Goal: Navigation & Orientation: Find specific page/section

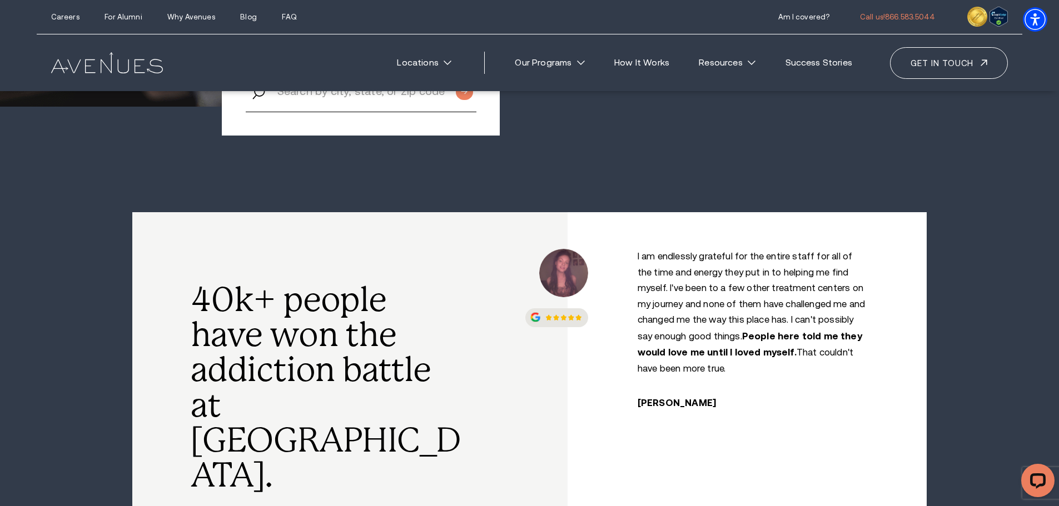
click at [584, 281] on img "/" at bounding box center [563, 273] width 48 height 48
click at [566, 276] on img "/" at bounding box center [563, 273] width 48 height 48
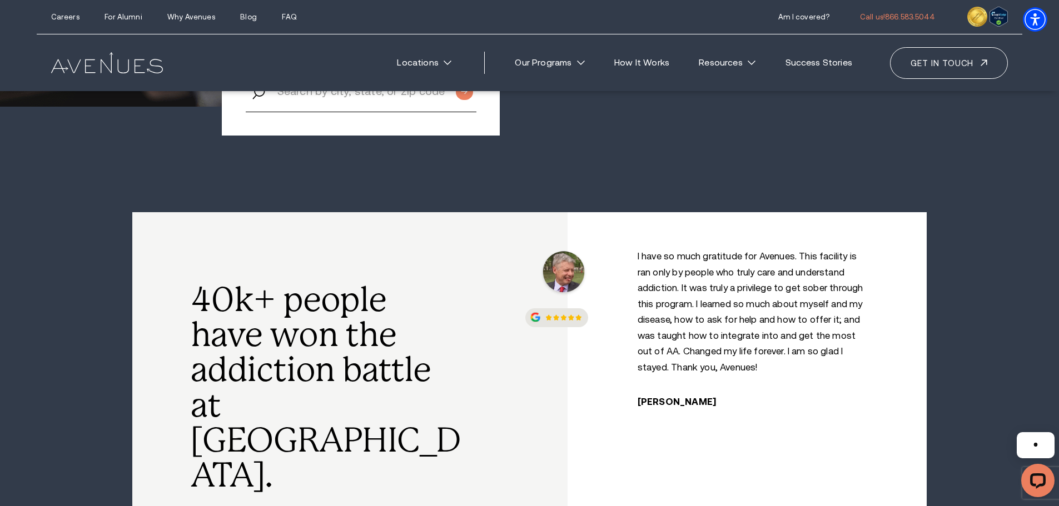
click at [570, 269] on img "/" at bounding box center [563, 273] width 48 height 48
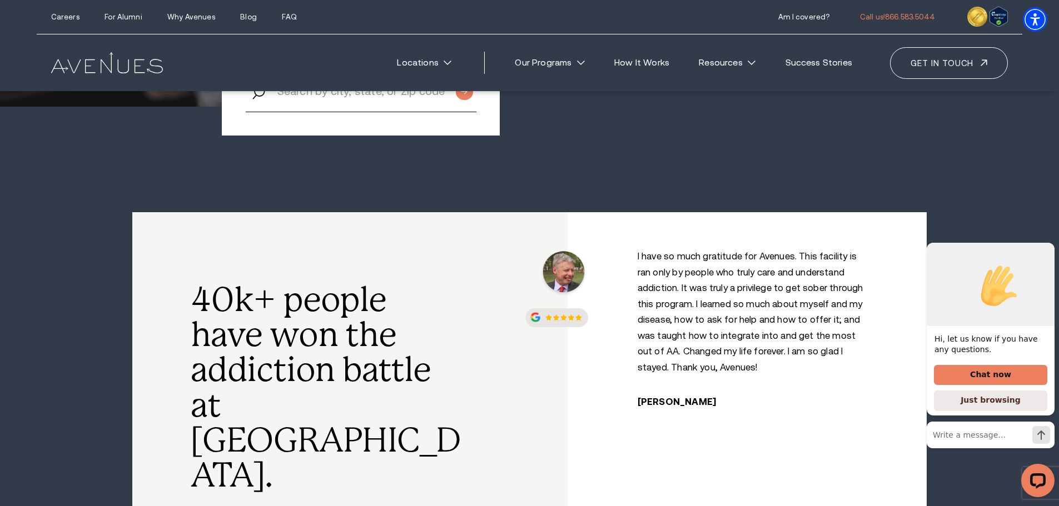
click at [1050, 241] on icon "Hide greeting" at bounding box center [1047, 233] width 13 height 13
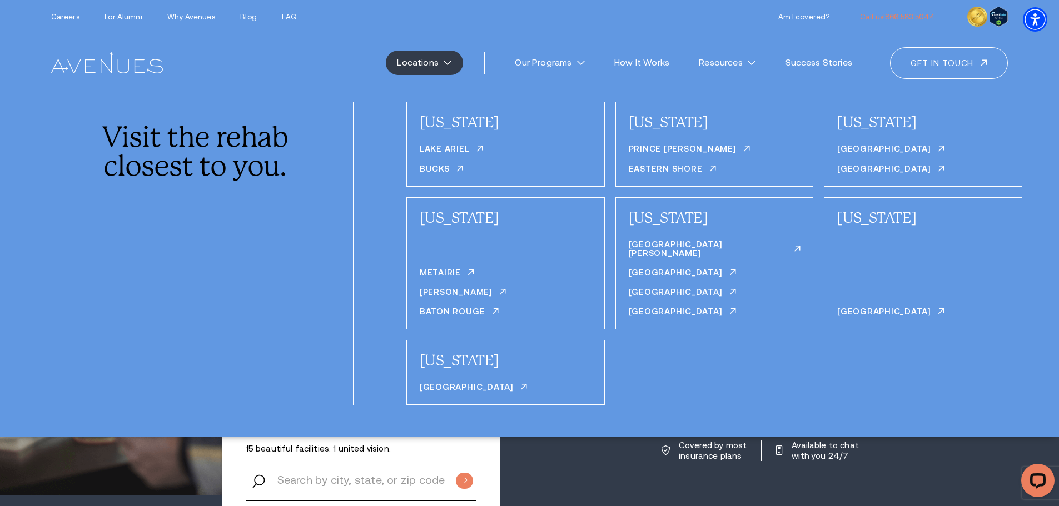
click at [79, 17] on ul "Careers For Alumni Why Avenues Blog FAQ" at bounding box center [174, 17] width 246 height 8
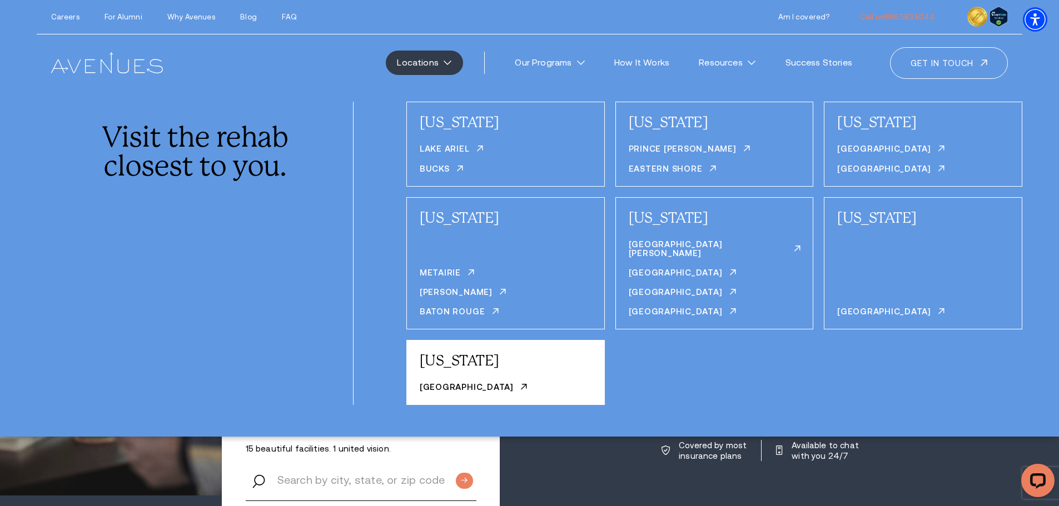
click at [483, 353] on div "[US_STATE]" at bounding box center [506, 361] width 172 height 22
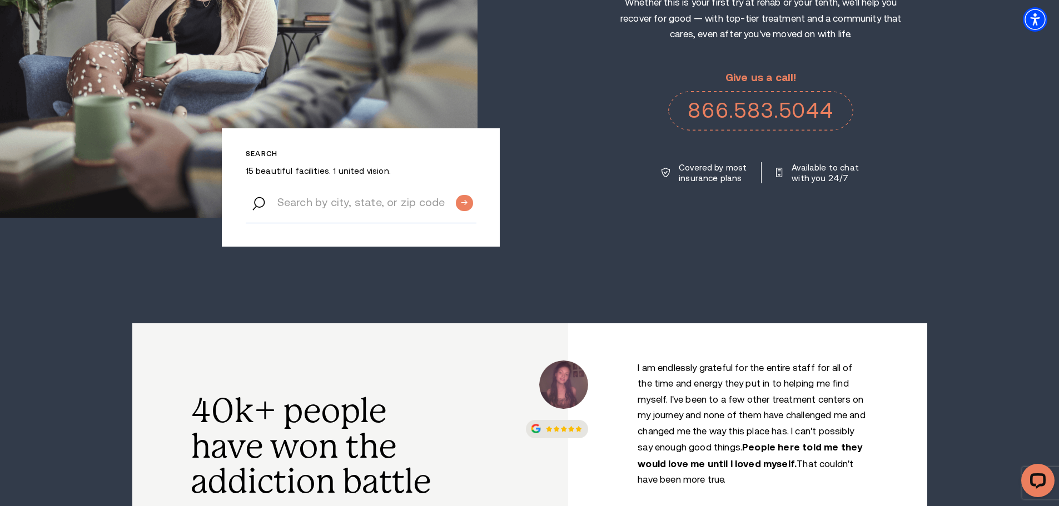
click at [432, 210] on input "Search by city, state, or zip code" at bounding box center [361, 202] width 231 height 42
type input "virginia beach"
click at [456, 195] on input "Submit button" at bounding box center [464, 203] width 17 height 16
